Goal: Task Accomplishment & Management: Manage account settings

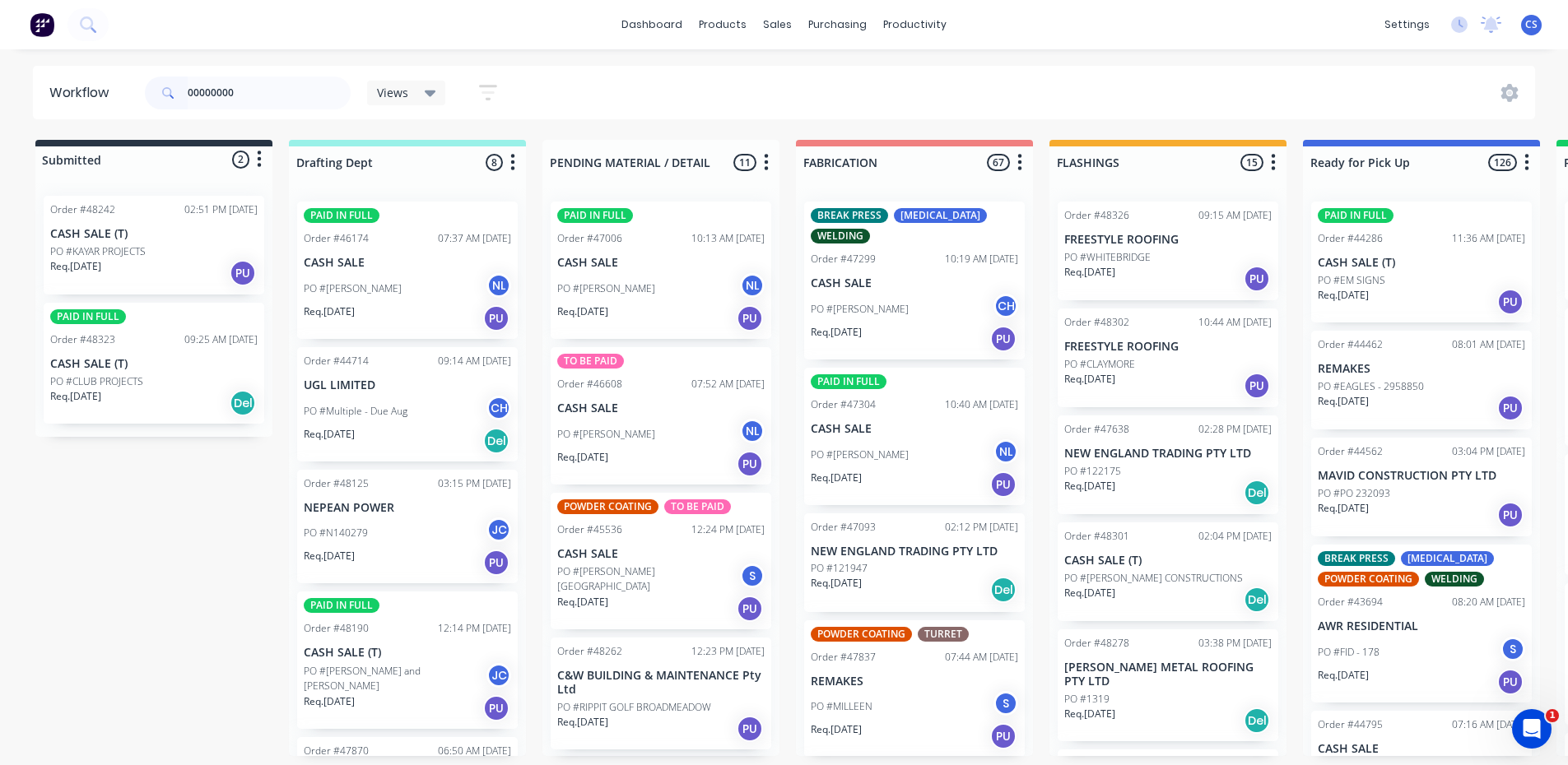
drag, startPoint x: 237, startPoint y: 77, endPoint x: 104, endPoint y: 79, distance: 133.0
click at [104, 79] on header "Workflow 00000000 Views Save new view None (Default) edit [PERSON_NAME] edit [P…" at bounding box center [784, 92] width 1502 height 53
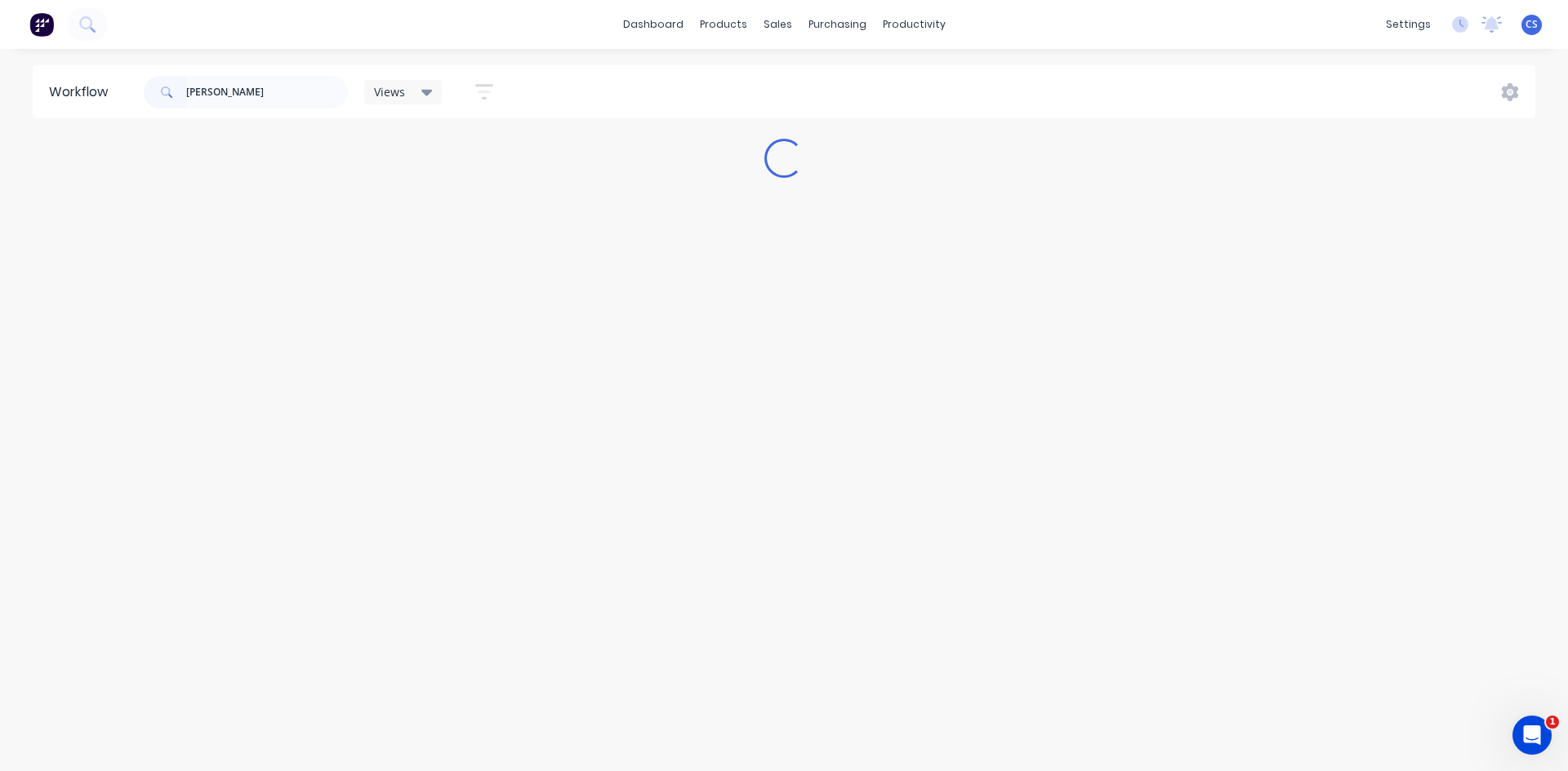
type input "[PERSON_NAME]"
drag, startPoint x: 182, startPoint y: 88, endPoint x: 54, endPoint y: 99, distance: 128.5
click at [59, 87] on header "Workflow [PERSON_NAME] Views Save new view None (Default) edit [PERSON_NAME] ed…" at bounding box center [784, 92] width 1503 height 53
click at [95, 28] on button at bounding box center [87, 25] width 41 height 33
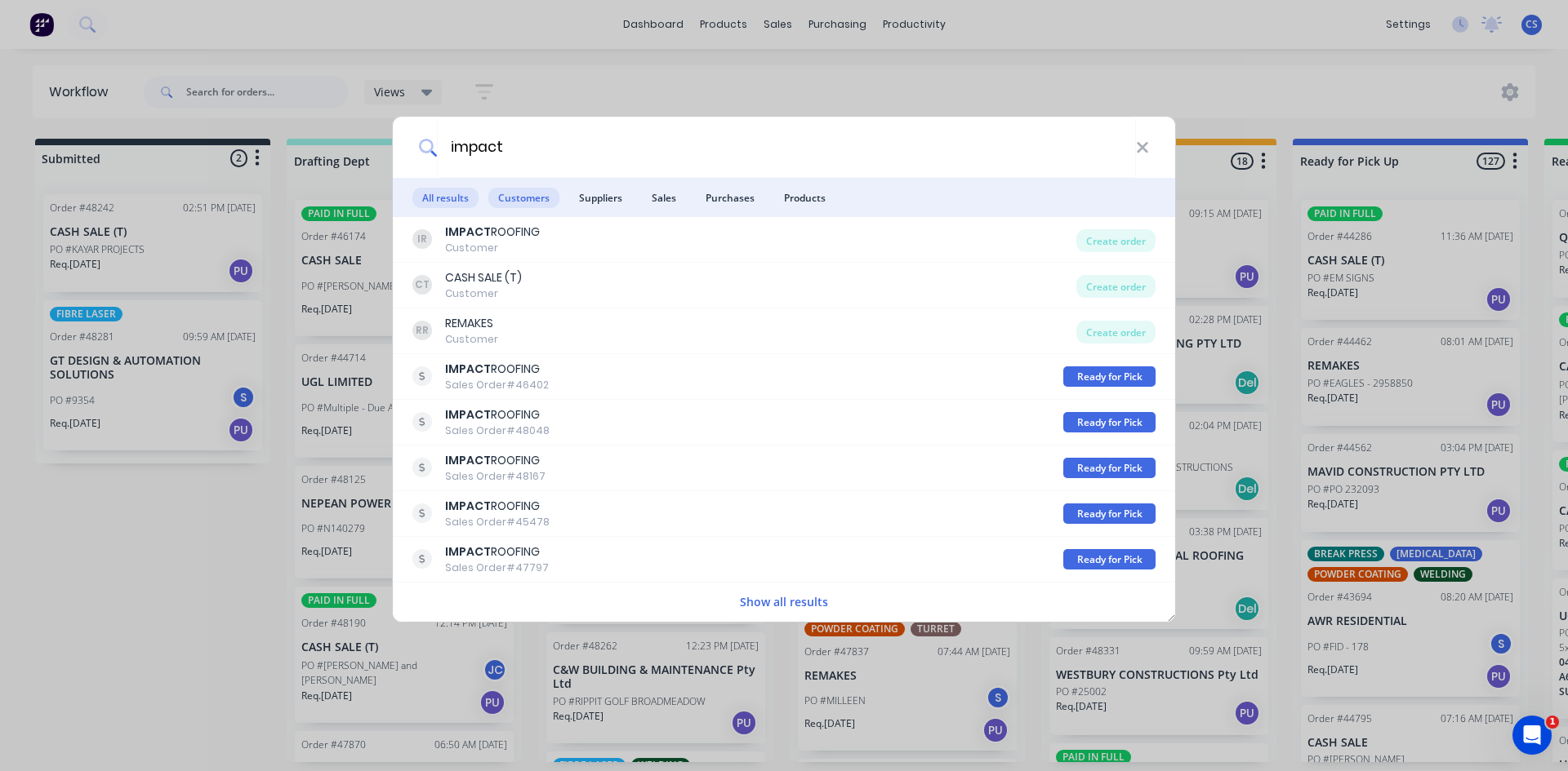
type input "impact"
click at [534, 202] on span "Customers" at bounding box center [523, 198] width 71 height 21
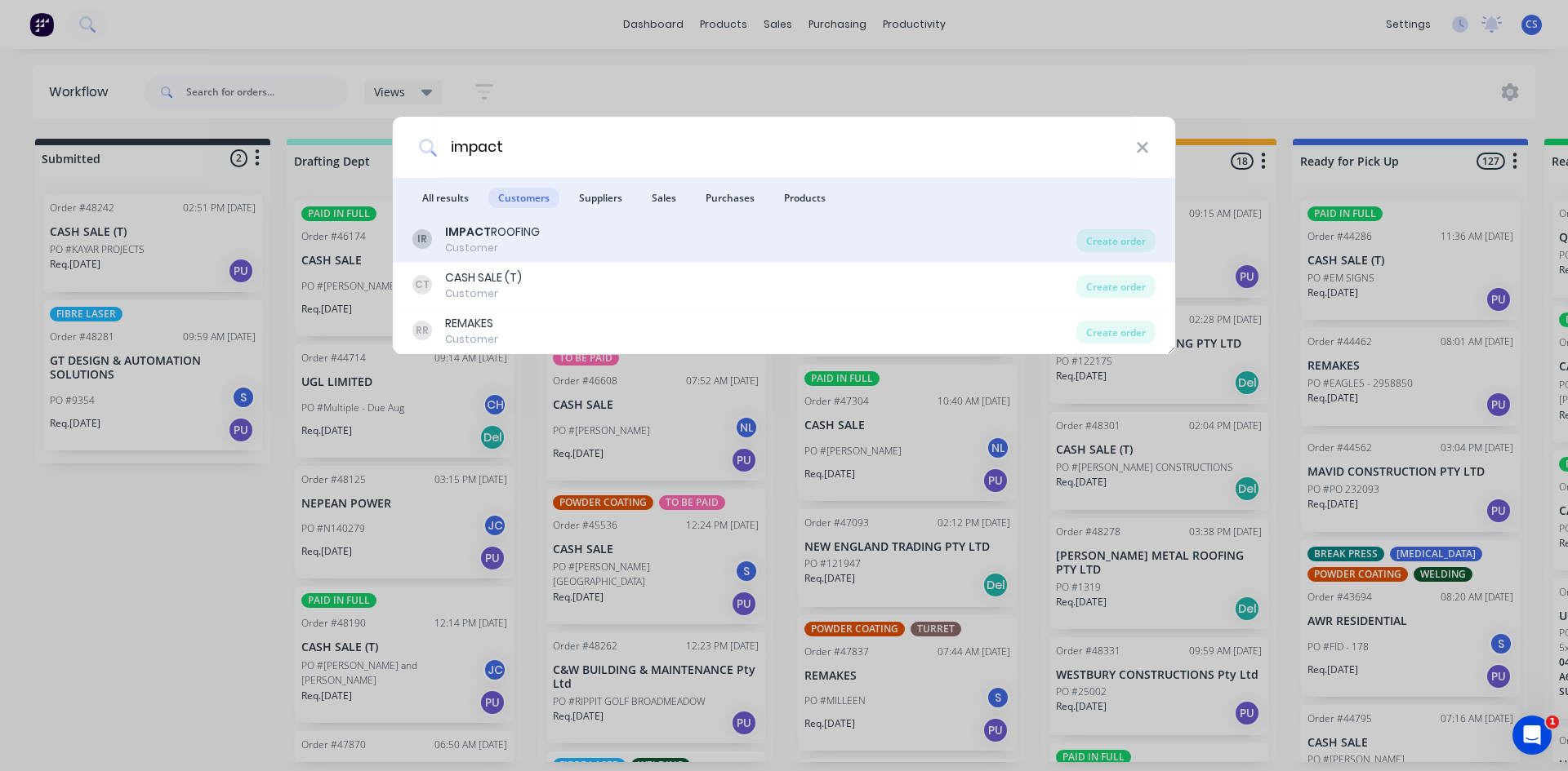
click at [491, 252] on div "Customer" at bounding box center [492, 248] width 94 height 15
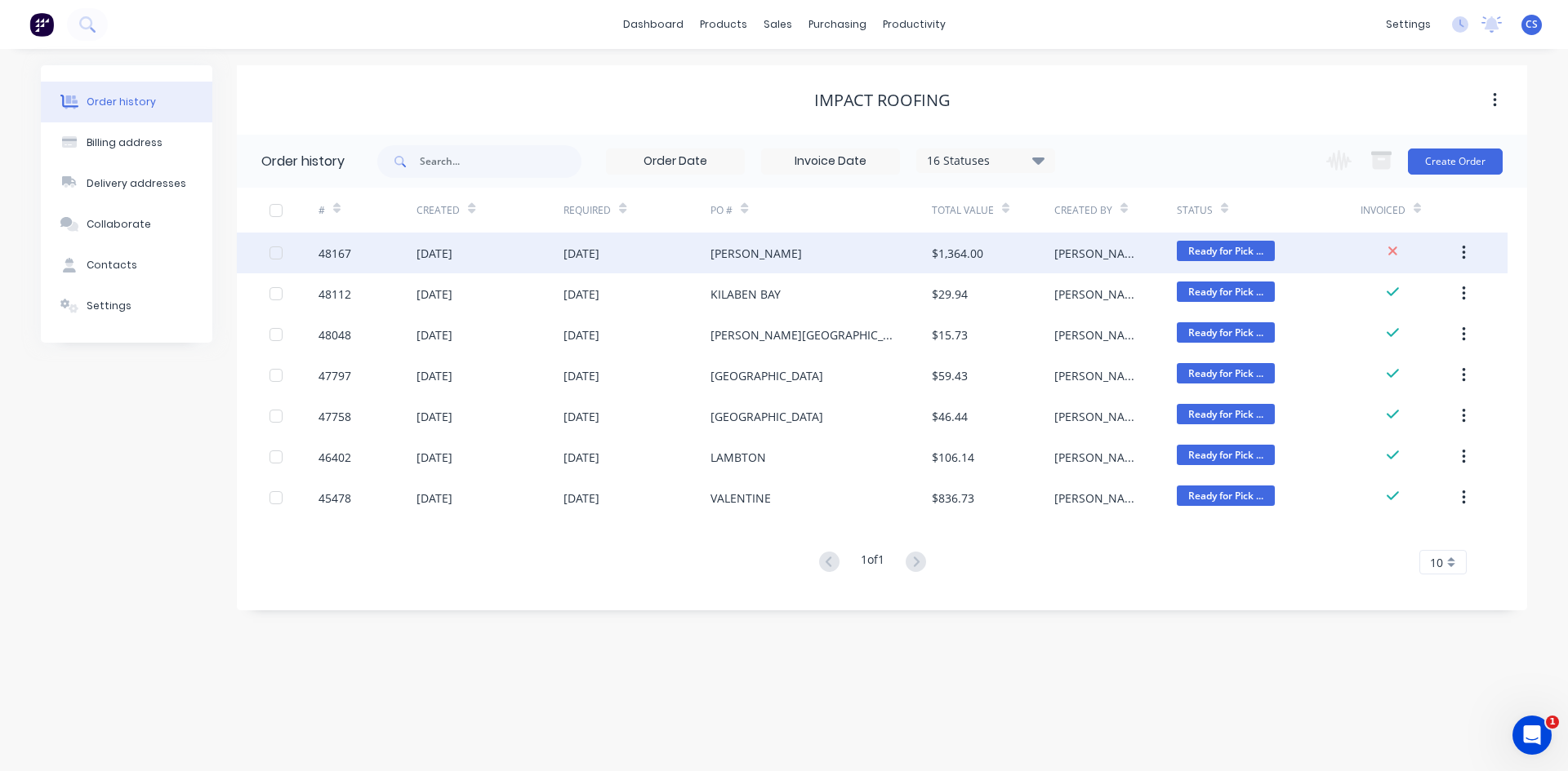
click at [772, 257] on div "[PERSON_NAME]" at bounding box center [755, 253] width 92 height 17
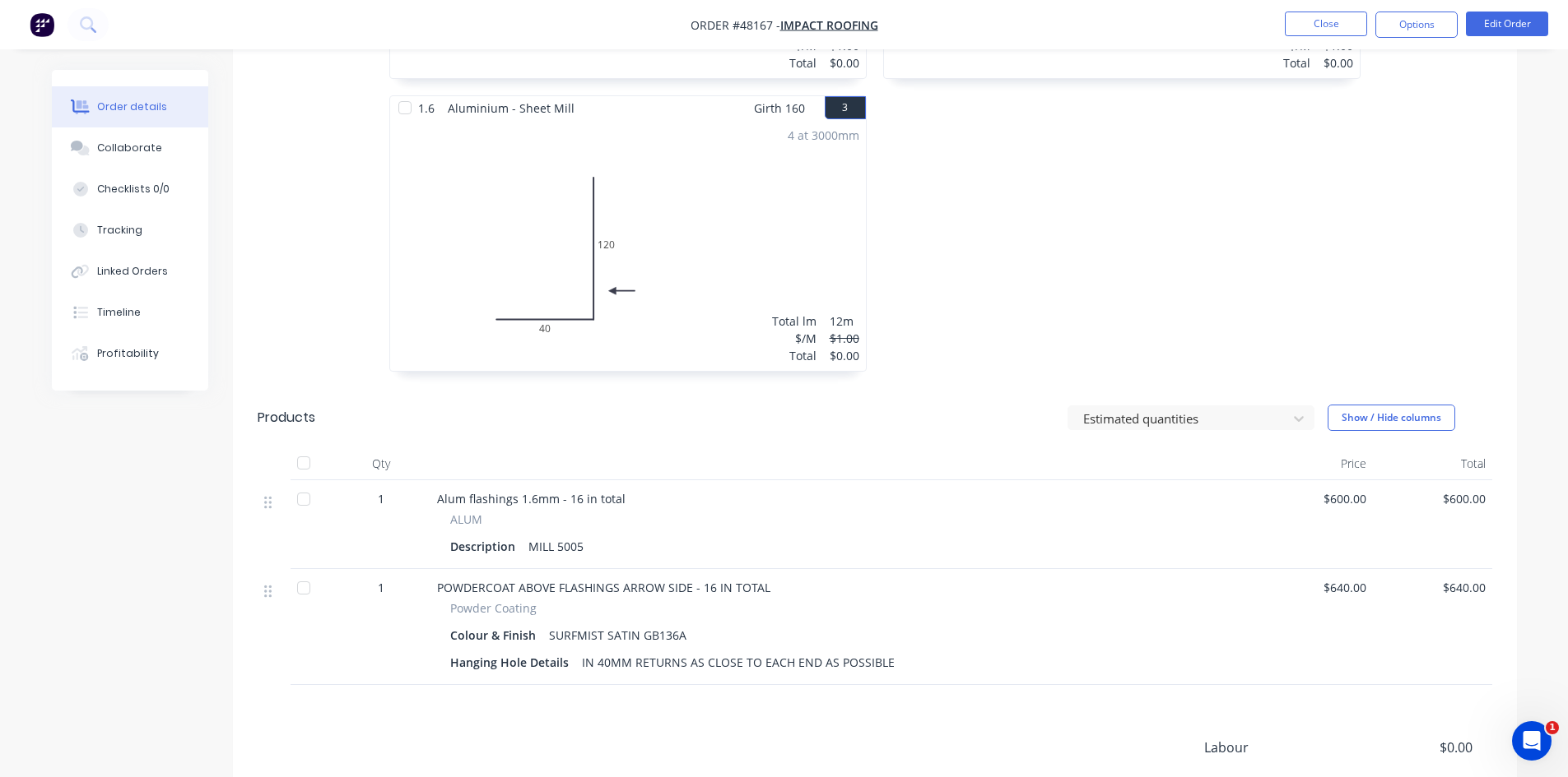
scroll to position [823, 0]
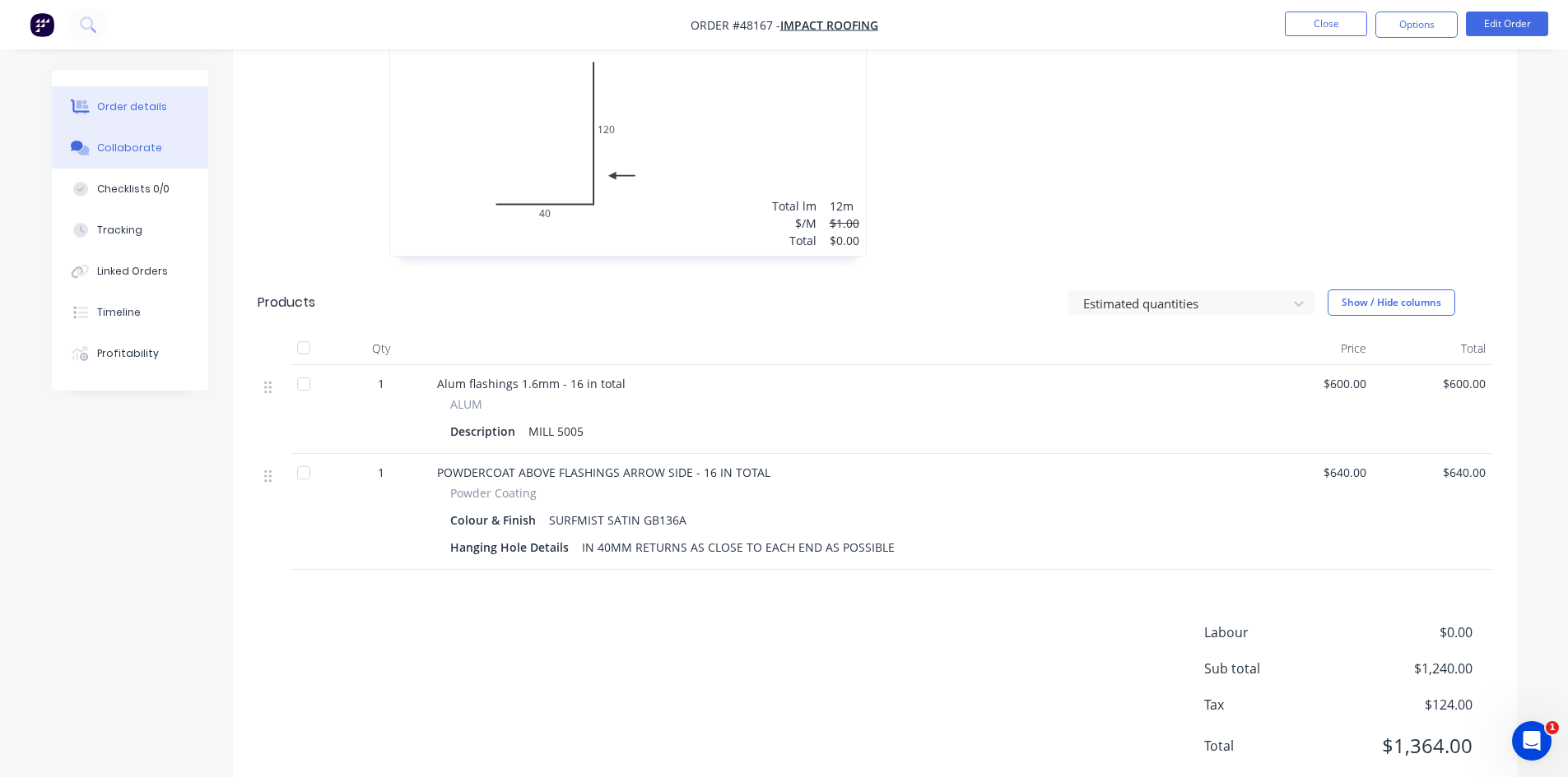
click at [120, 154] on div "Collaborate" at bounding box center [129, 148] width 65 height 15
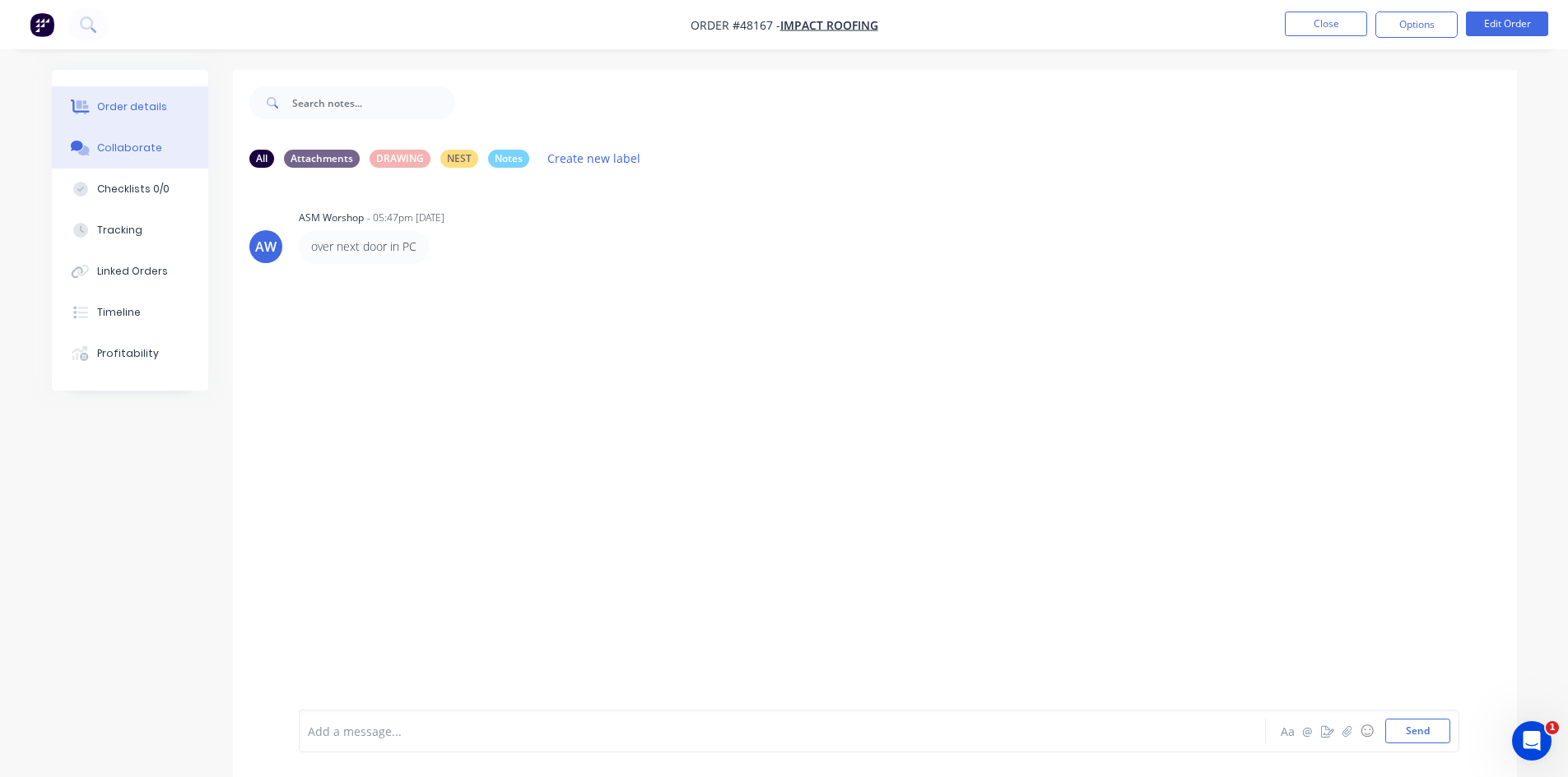
click at [134, 103] on div "Order details" at bounding box center [132, 107] width 70 height 15
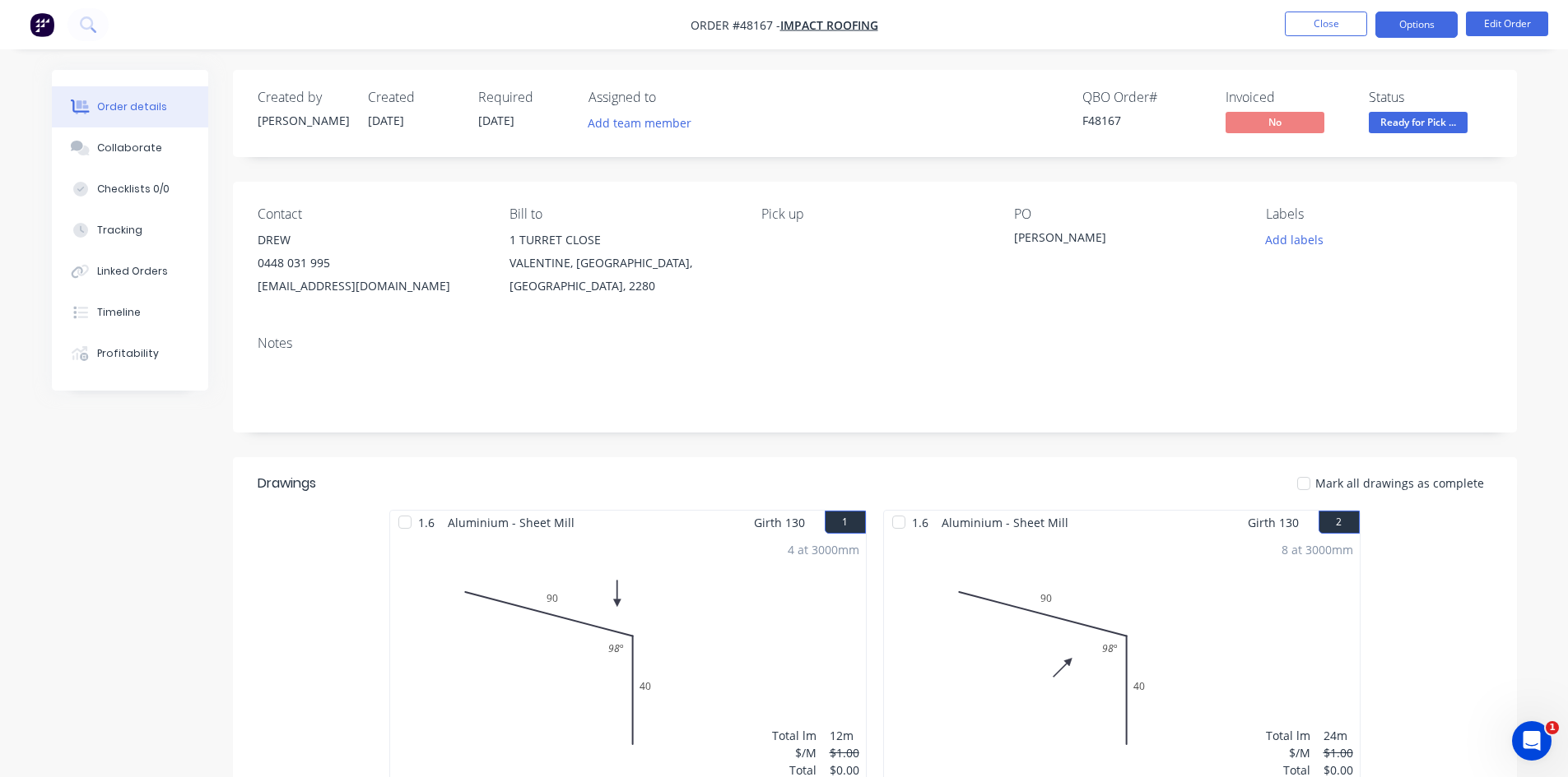
click at [1404, 34] on button "Options" at bounding box center [1416, 25] width 82 height 27
click at [94, 147] on button "Collaborate" at bounding box center [129, 147] width 156 height 41
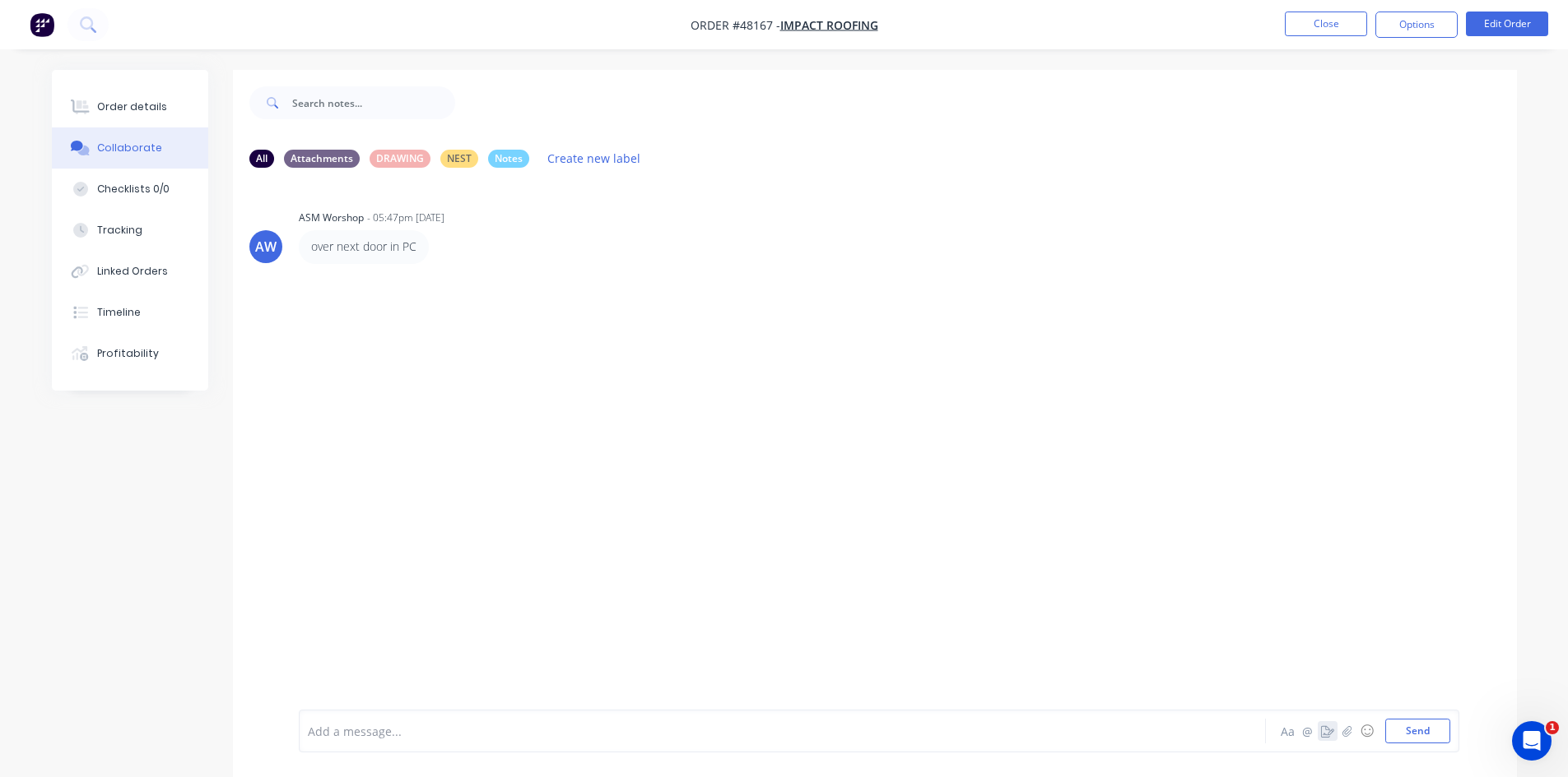
click at [1321, 734] on icon "button" at bounding box center [1327, 731] width 13 height 11
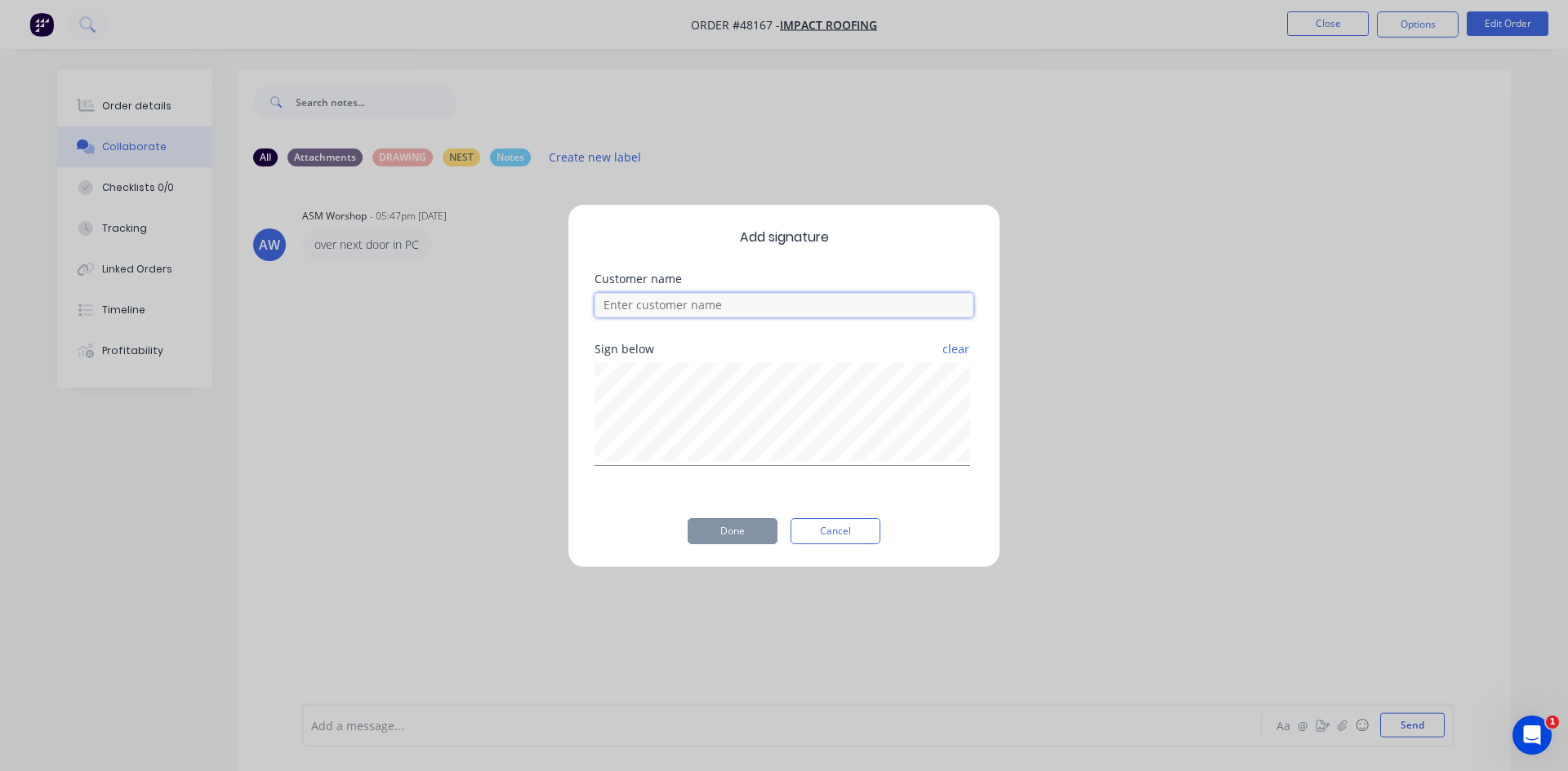
click at [689, 304] on input at bounding box center [784, 305] width 379 height 25
type input "OSCAR"
click at [758, 529] on button "Done" at bounding box center [732, 531] width 90 height 26
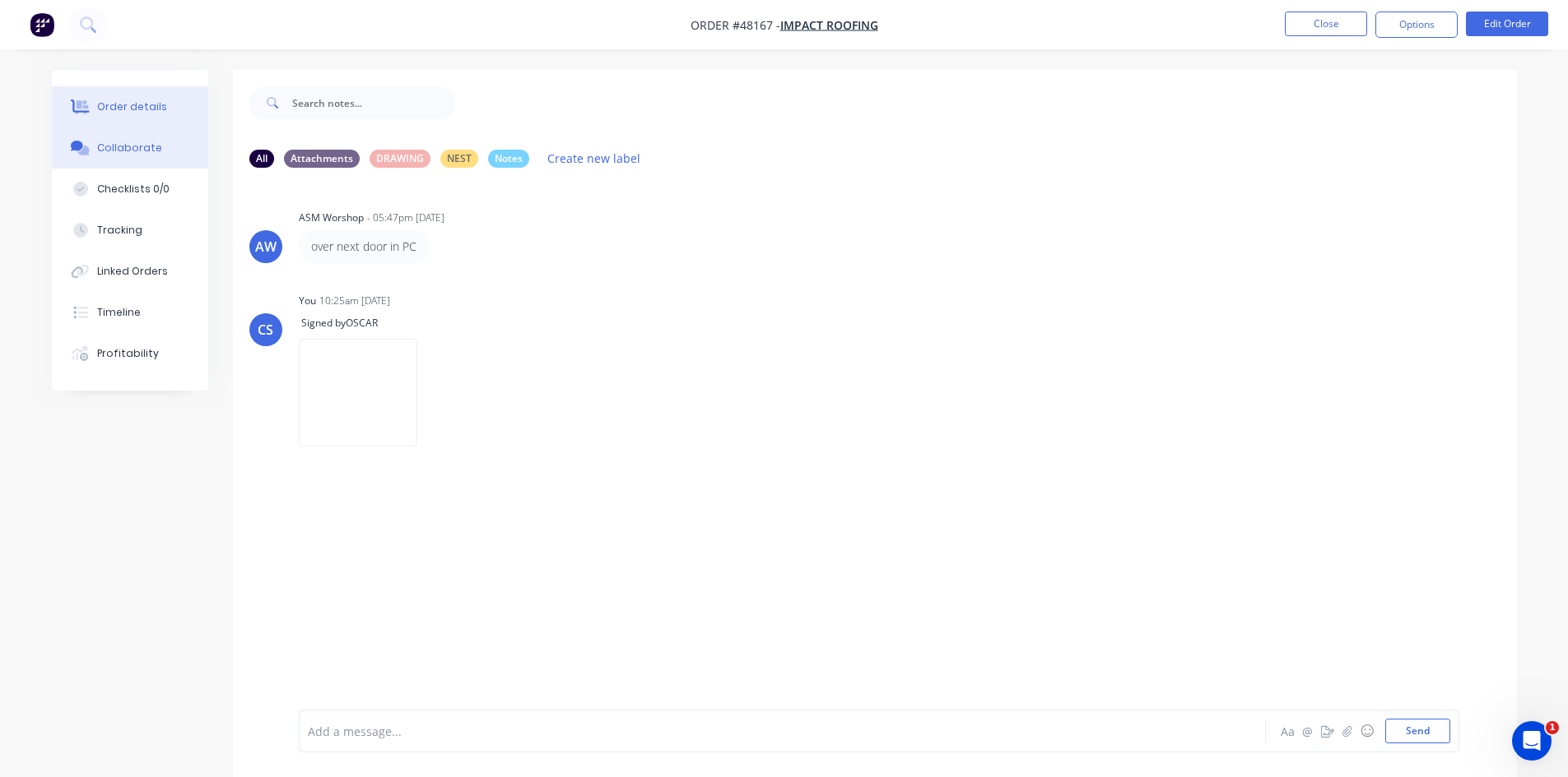
click at [140, 116] on button "Order details" at bounding box center [129, 107] width 156 height 41
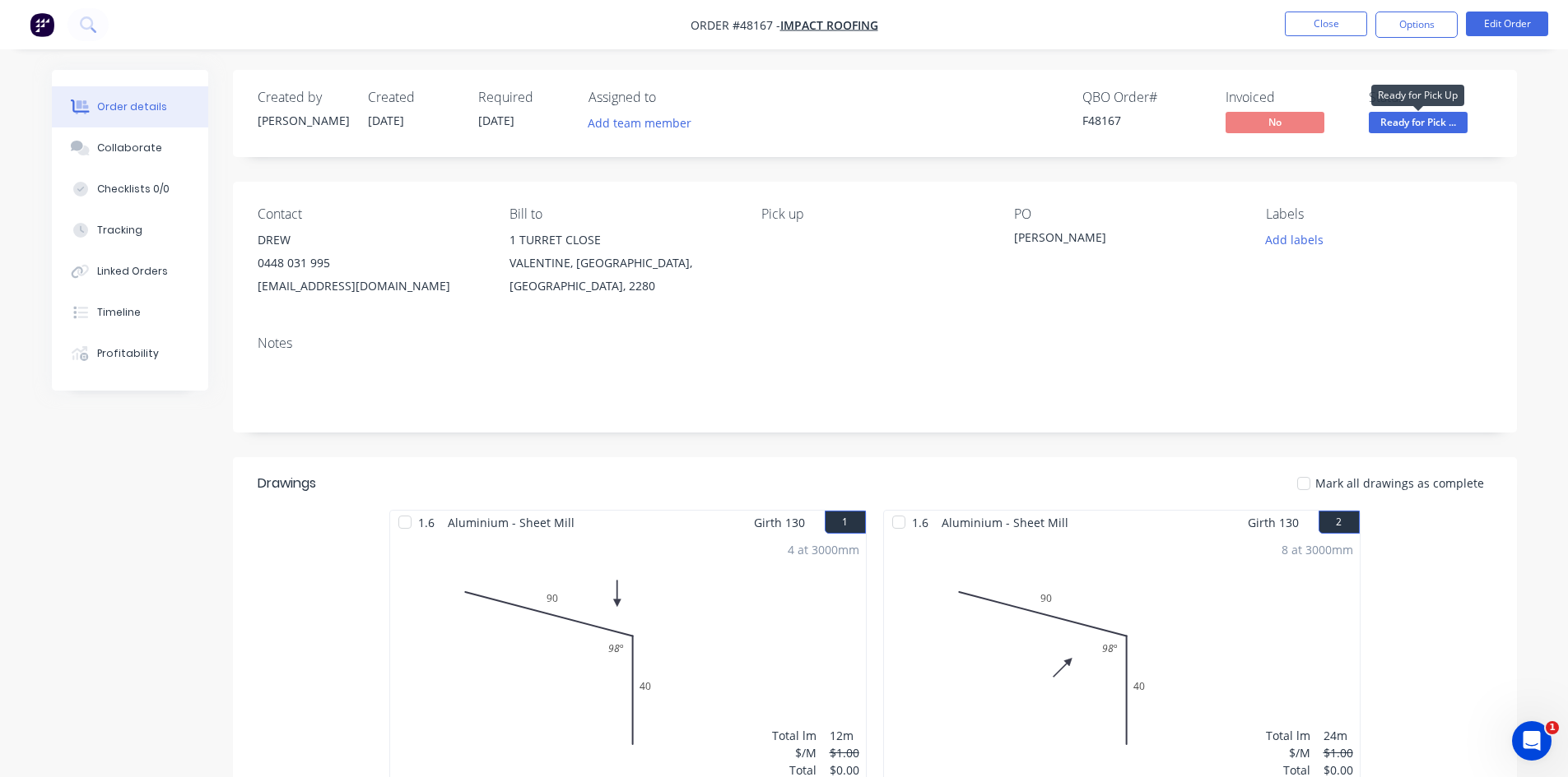
click at [1456, 121] on span "Ready for Pick ..." at bounding box center [1418, 123] width 99 height 21
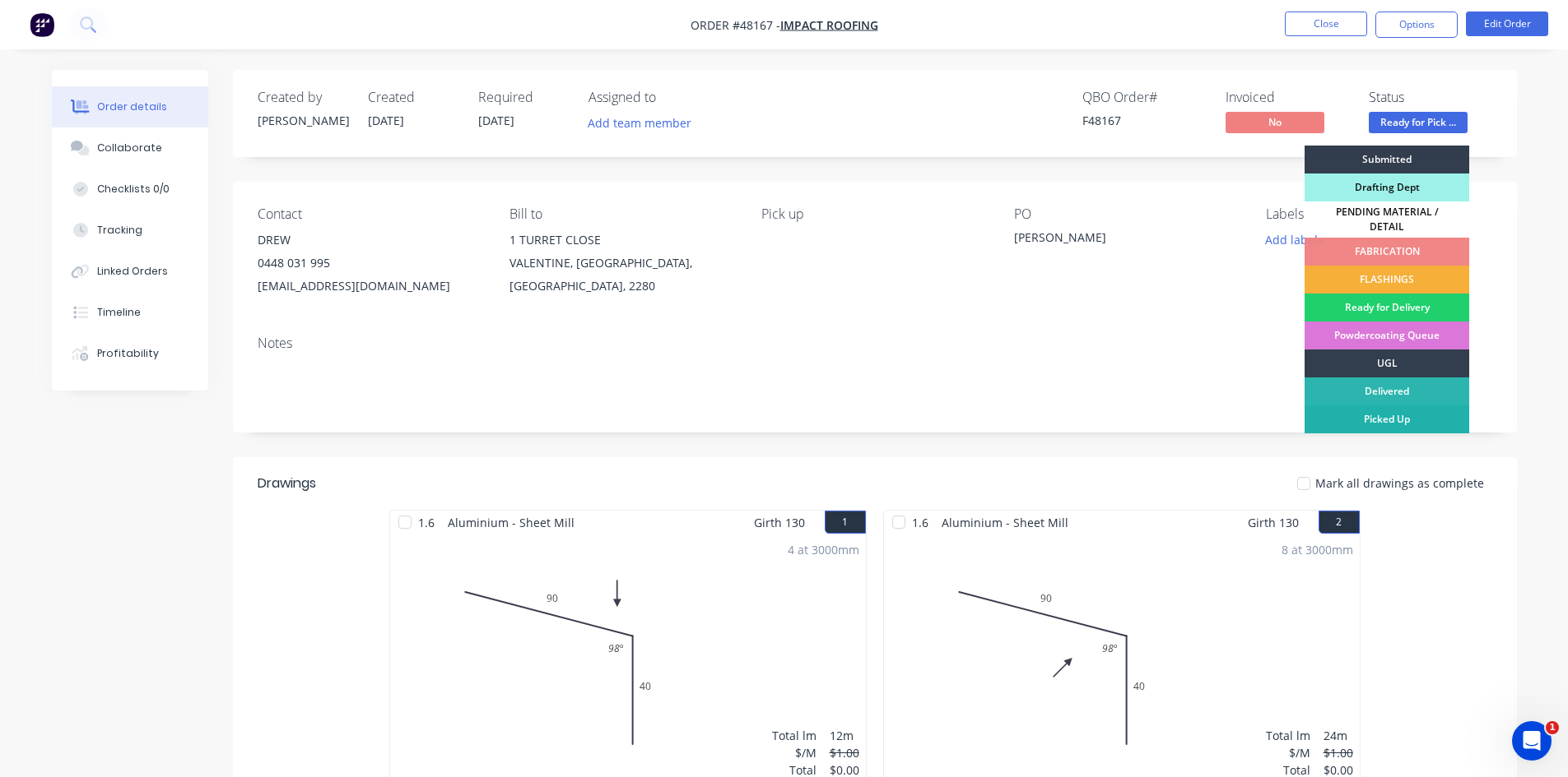
click at [1328, 412] on div "Picked Up" at bounding box center [1386, 418] width 165 height 28
